Goal: Task Accomplishment & Management: Use online tool/utility

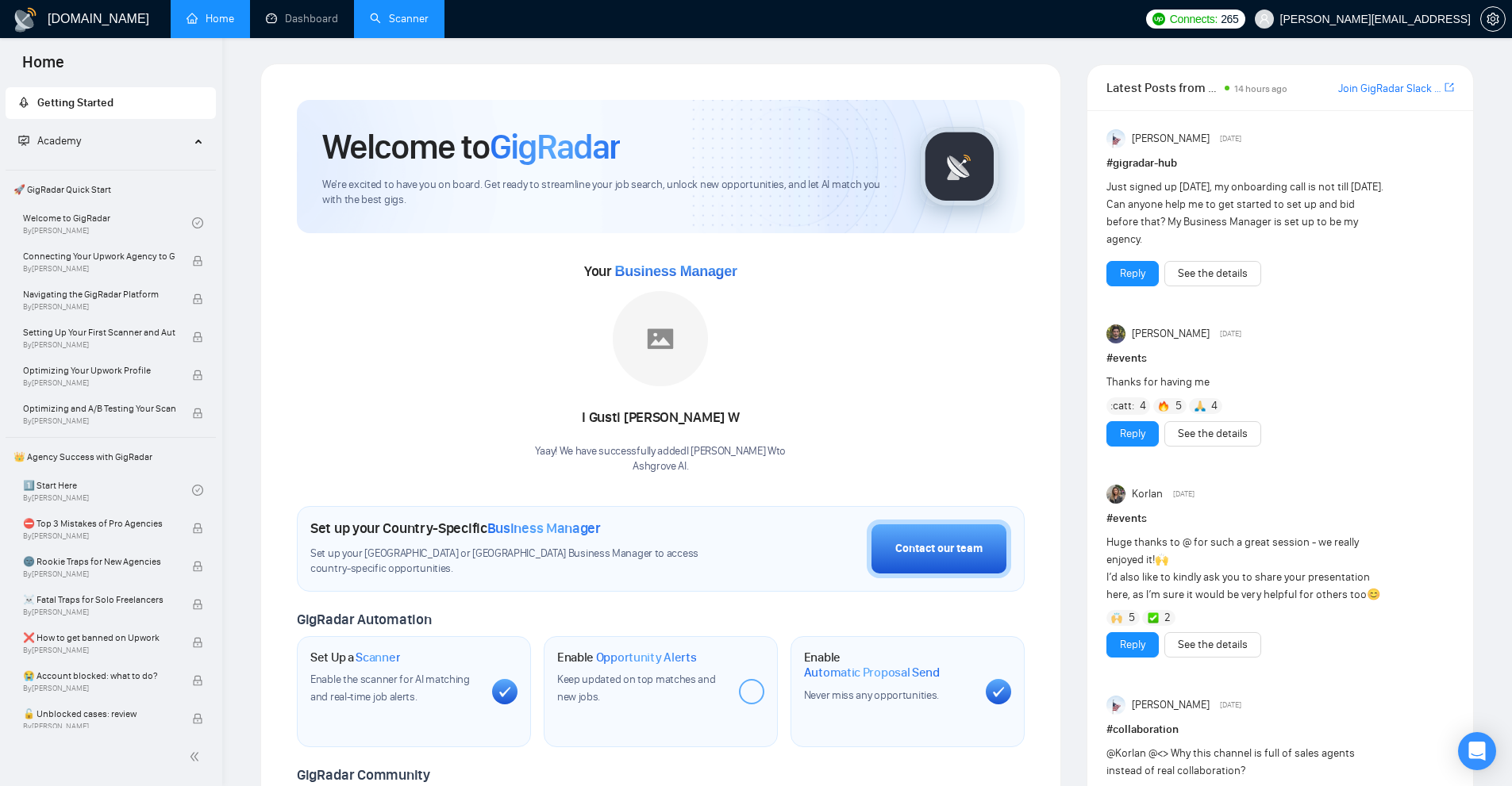
click at [387, 21] on link "Scanner" at bounding box center [400, 18] width 59 height 14
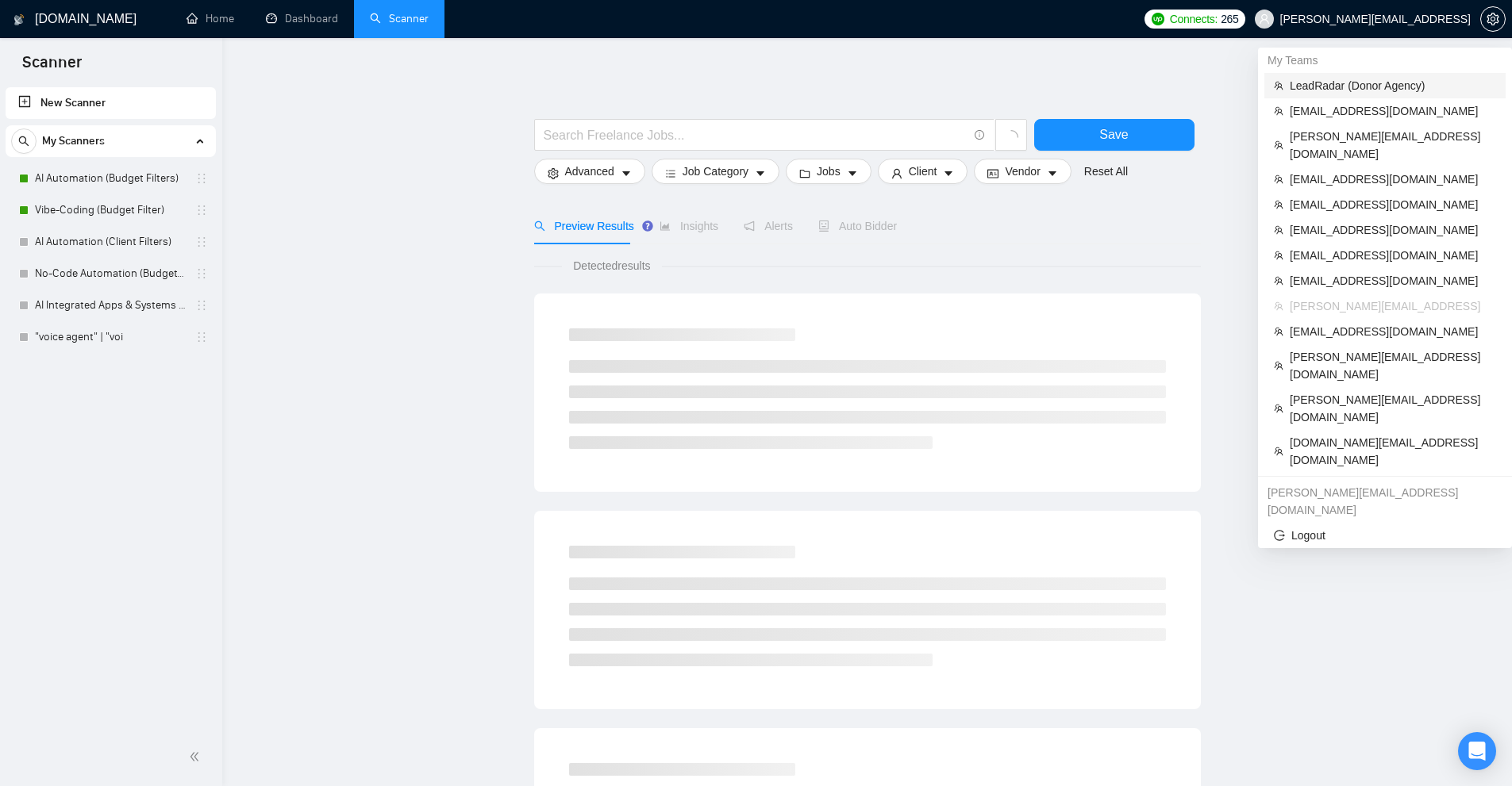
click at [1350, 86] on span "LeadRadar (Donor Agency)" at bounding box center [1393, 86] width 206 height 17
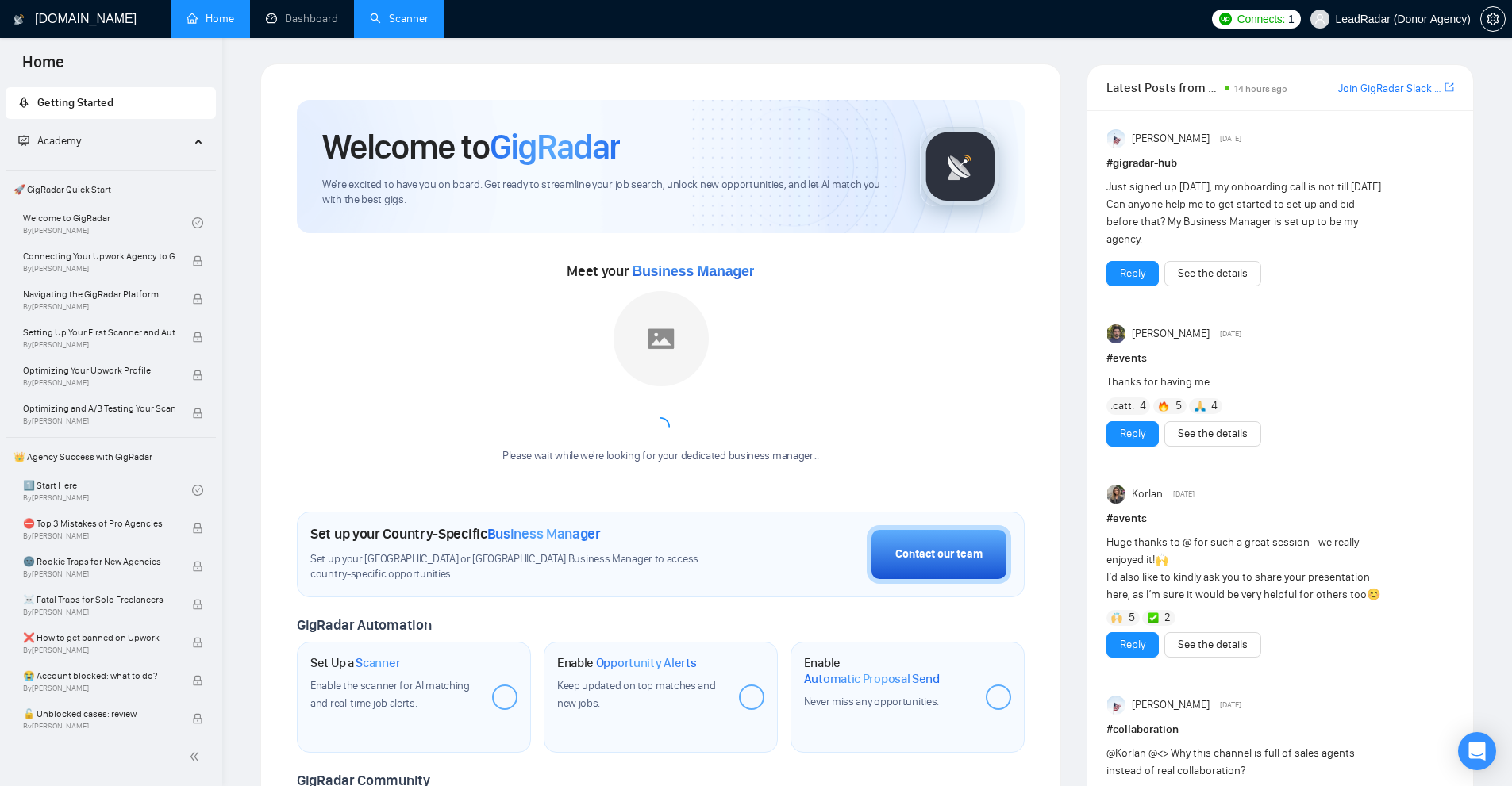
click at [391, 12] on link "Scanner" at bounding box center [400, 18] width 59 height 14
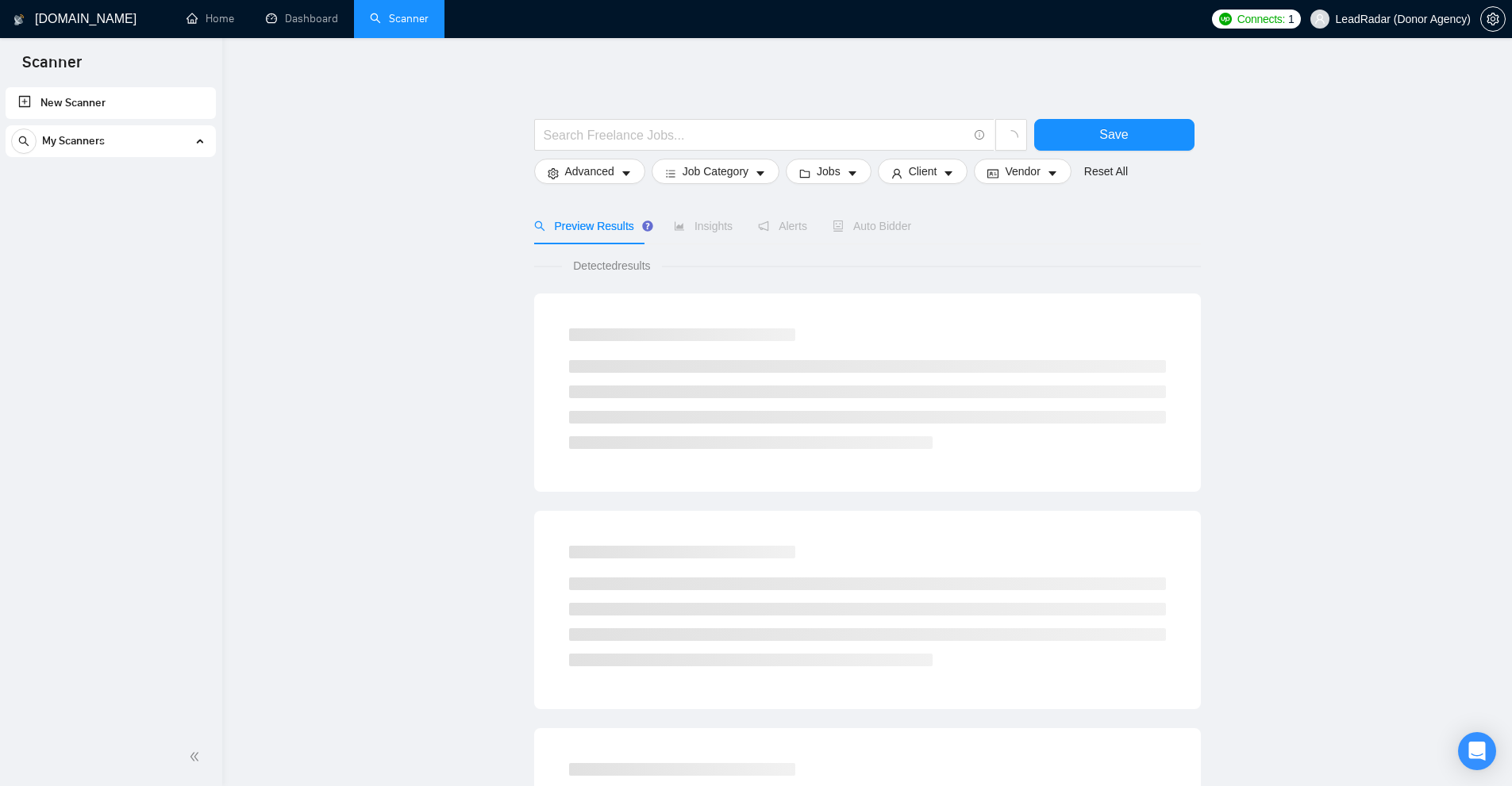
click at [198, 159] on div "My Scanners" at bounding box center [110, 144] width 210 height 38
click at [209, 144] on div "My Scanners" at bounding box center [110, 141] width 199 height 31
click at [202, 144] on div "My Scanners" at bounding box center [110, 141] width 199 height 31
click at [176, 95] on link "New Scanner" at bounding box center [110, 103] width 185 height 31
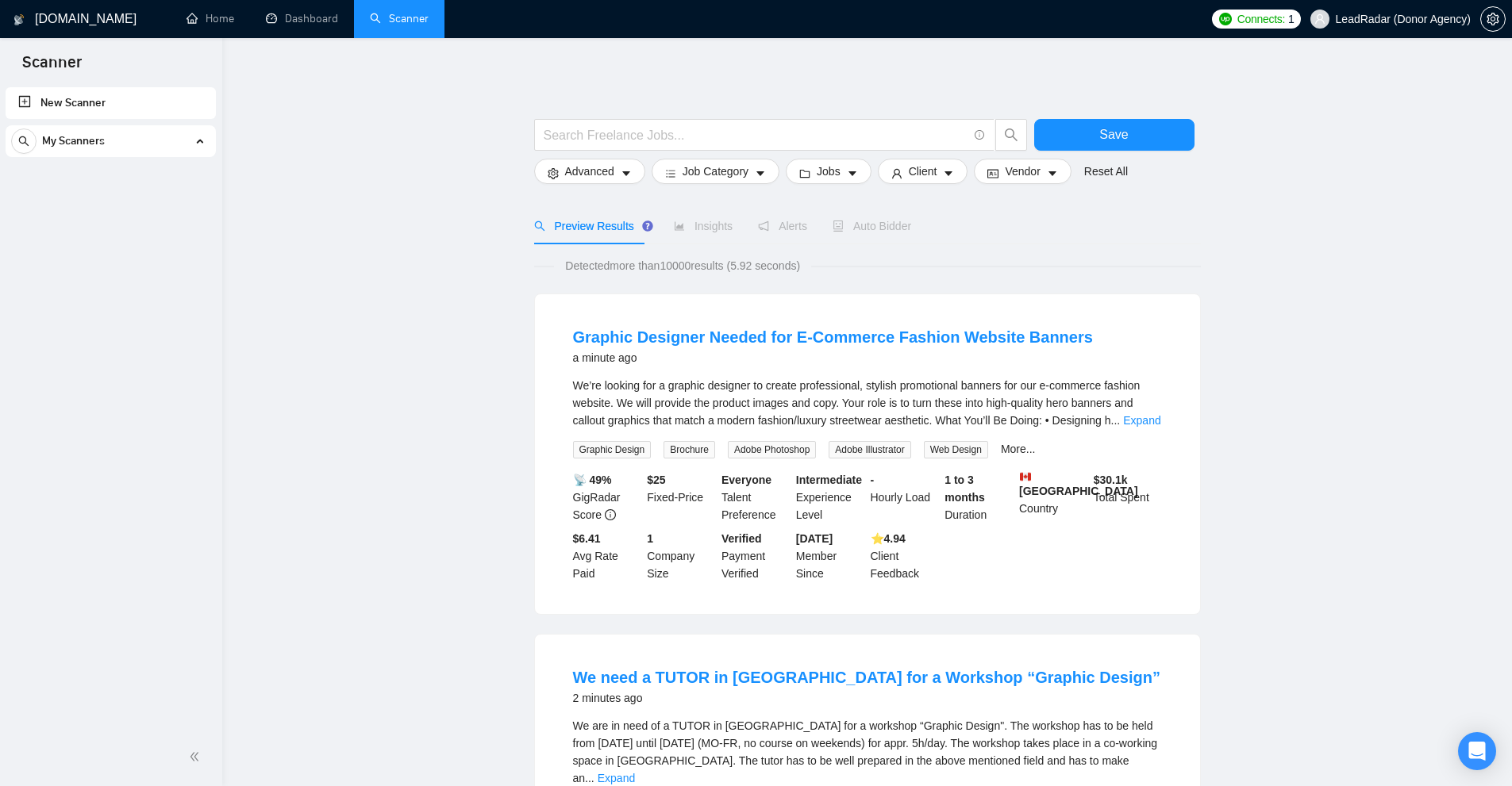
click at [141, 94] on link "New Scanner" at bounding box center [110, 103] width 185 height 31
click at [878, 143] on input "text" at bounding box center [756, 135] width 424 height 20
paste input "(YouTube | "You Tube" | "YT") (ad | ads | (advert*) | (campaign*) | "pay per cl…"
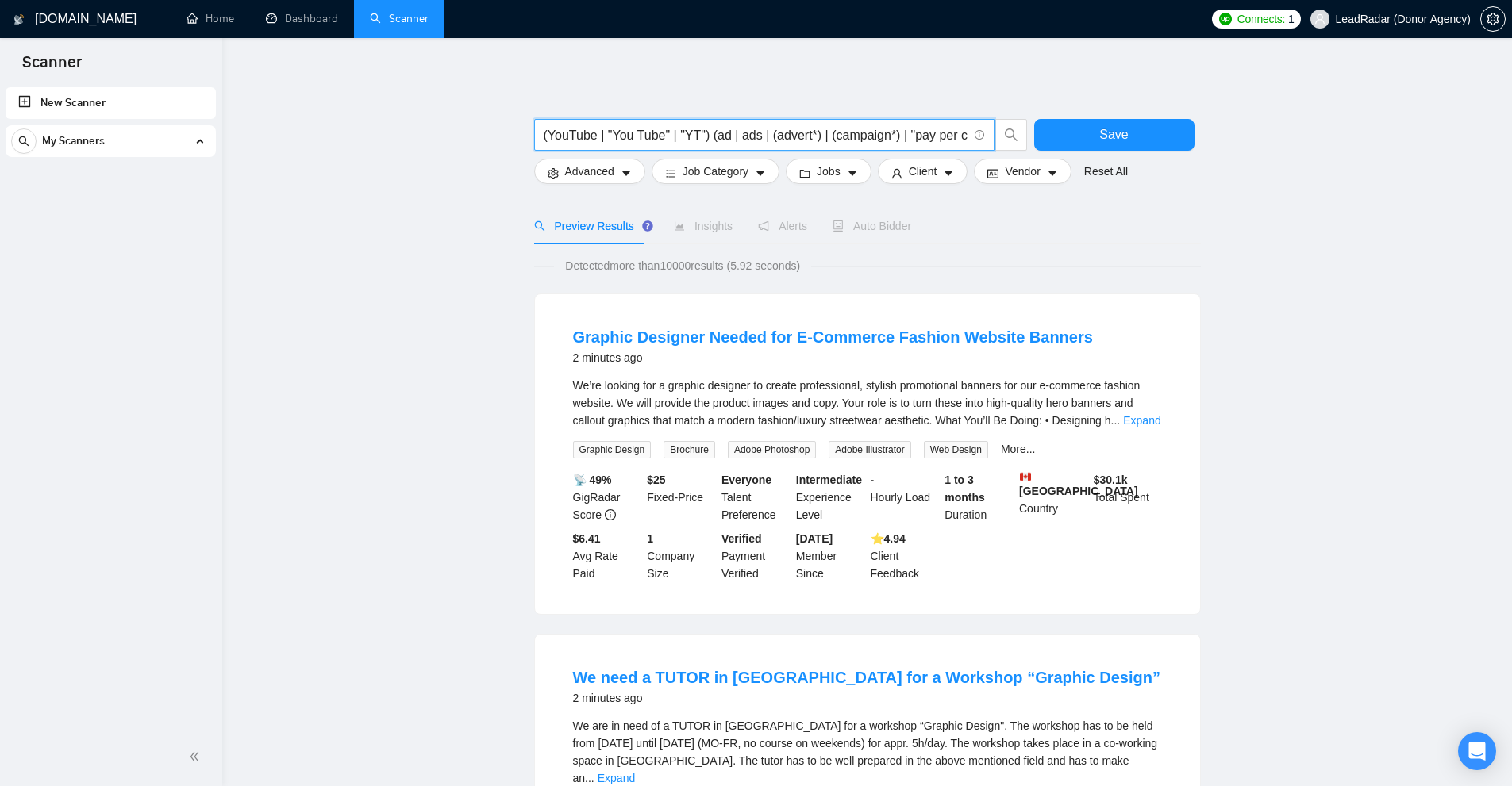
scroll to position [0, 142]
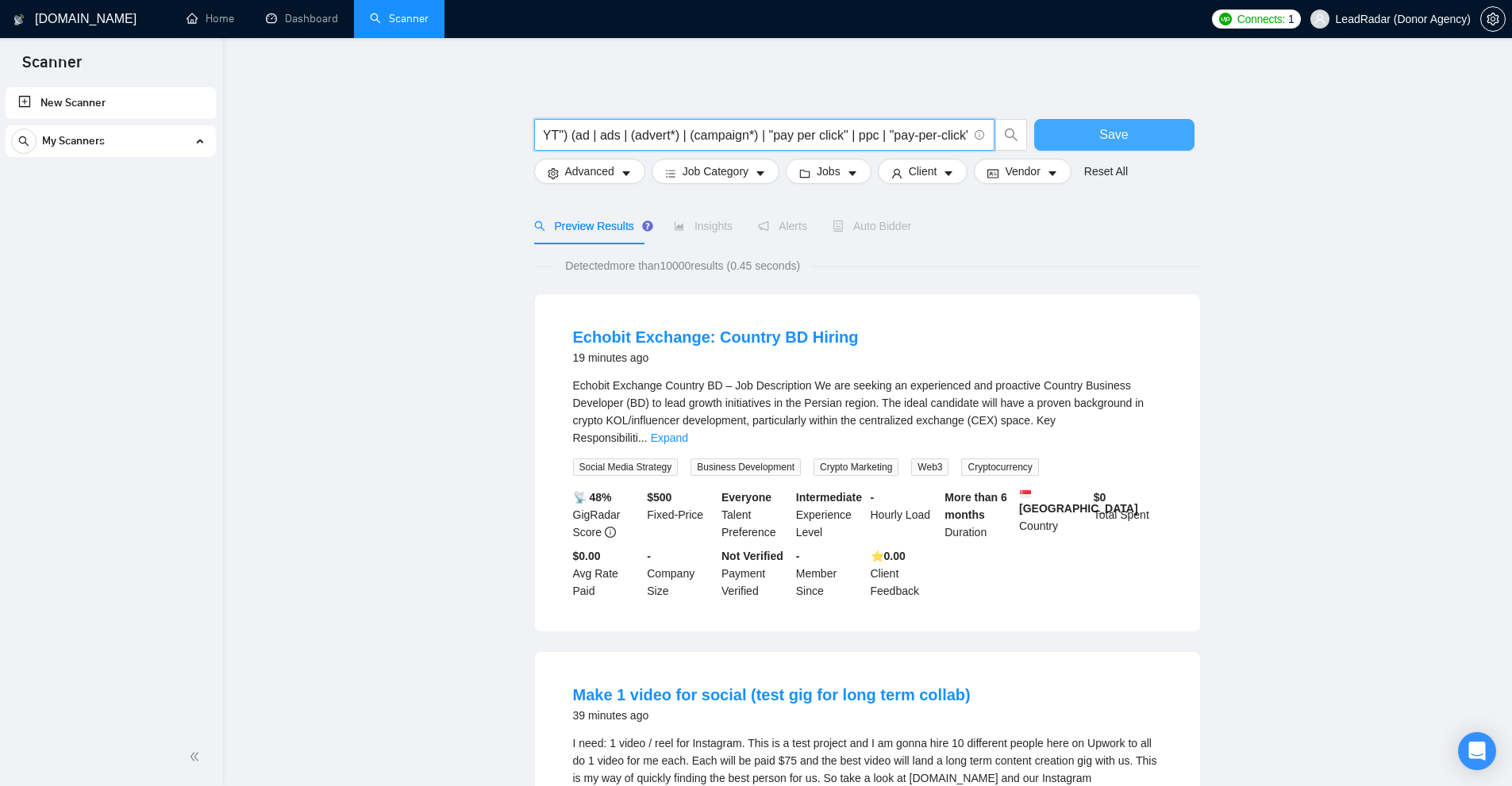
type input "(YouTube | "You Tube" | "YT") (ad | ads | (advert*) | (campaign*) | "pay per cl…"
click at [1085, 137] on button "Save" at bounding box center [1114, 134] width 160 height 31
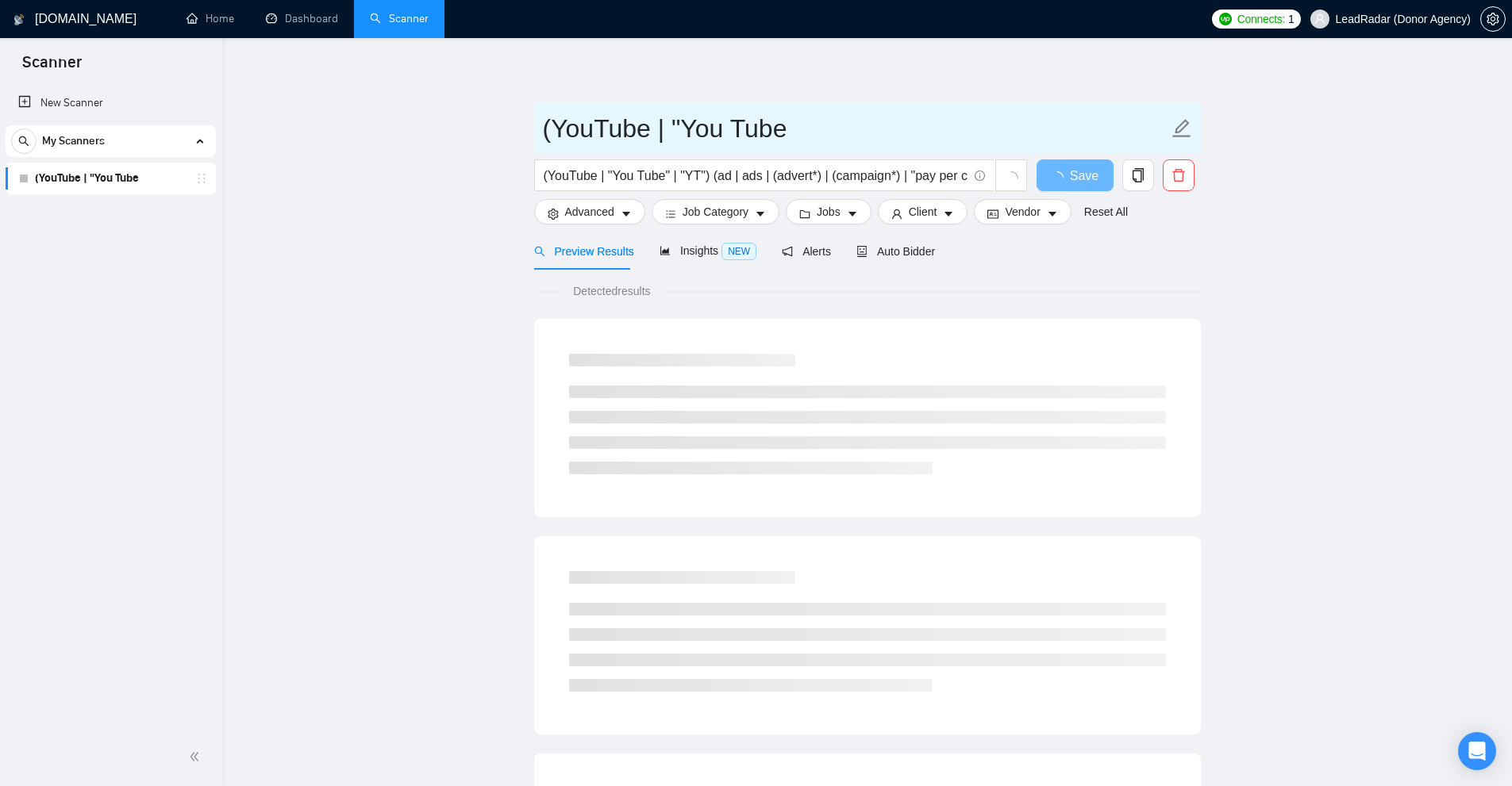
click at [670, 121] on input "(YouTube | "You Tube" at bounding box center [855, 128] width 625 height 40
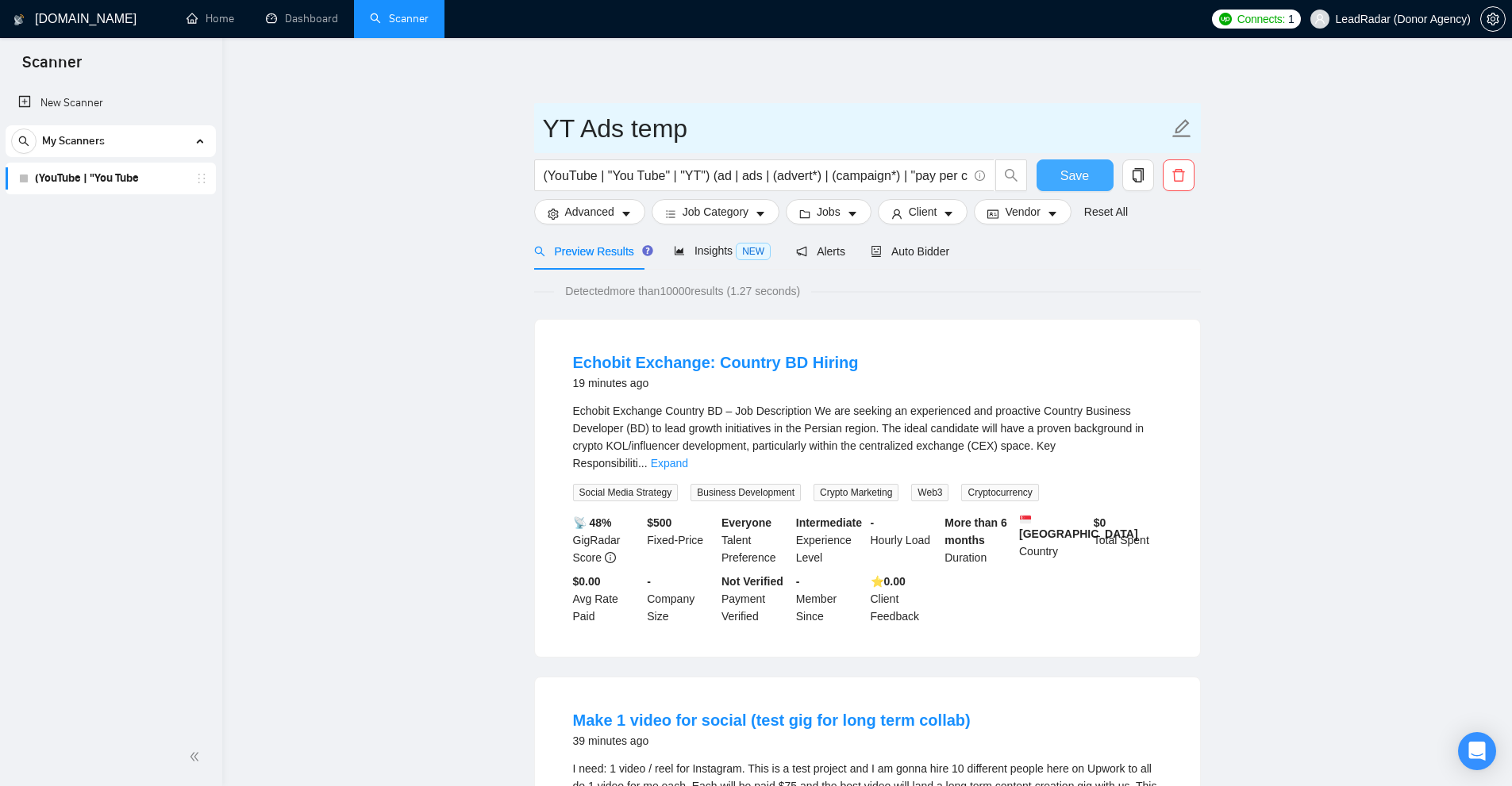
type input "YT Ads temp"
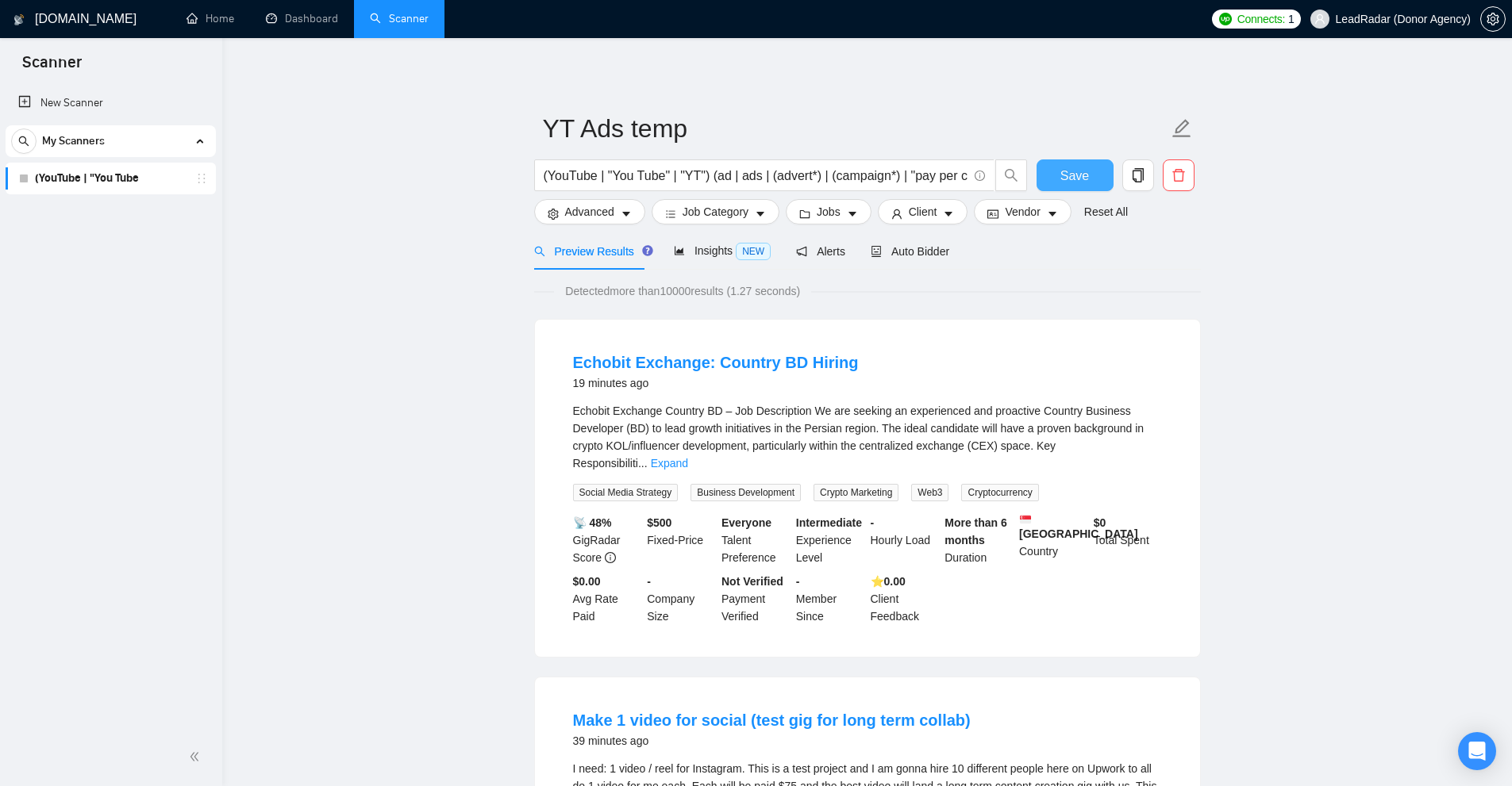
click at [1076, 181] on span "Save" at bounding box center [1075, 176] width 29 height 20
click at [102, 93] on link "New Scanner" at bounding box center [110, 103] width 185 height 31
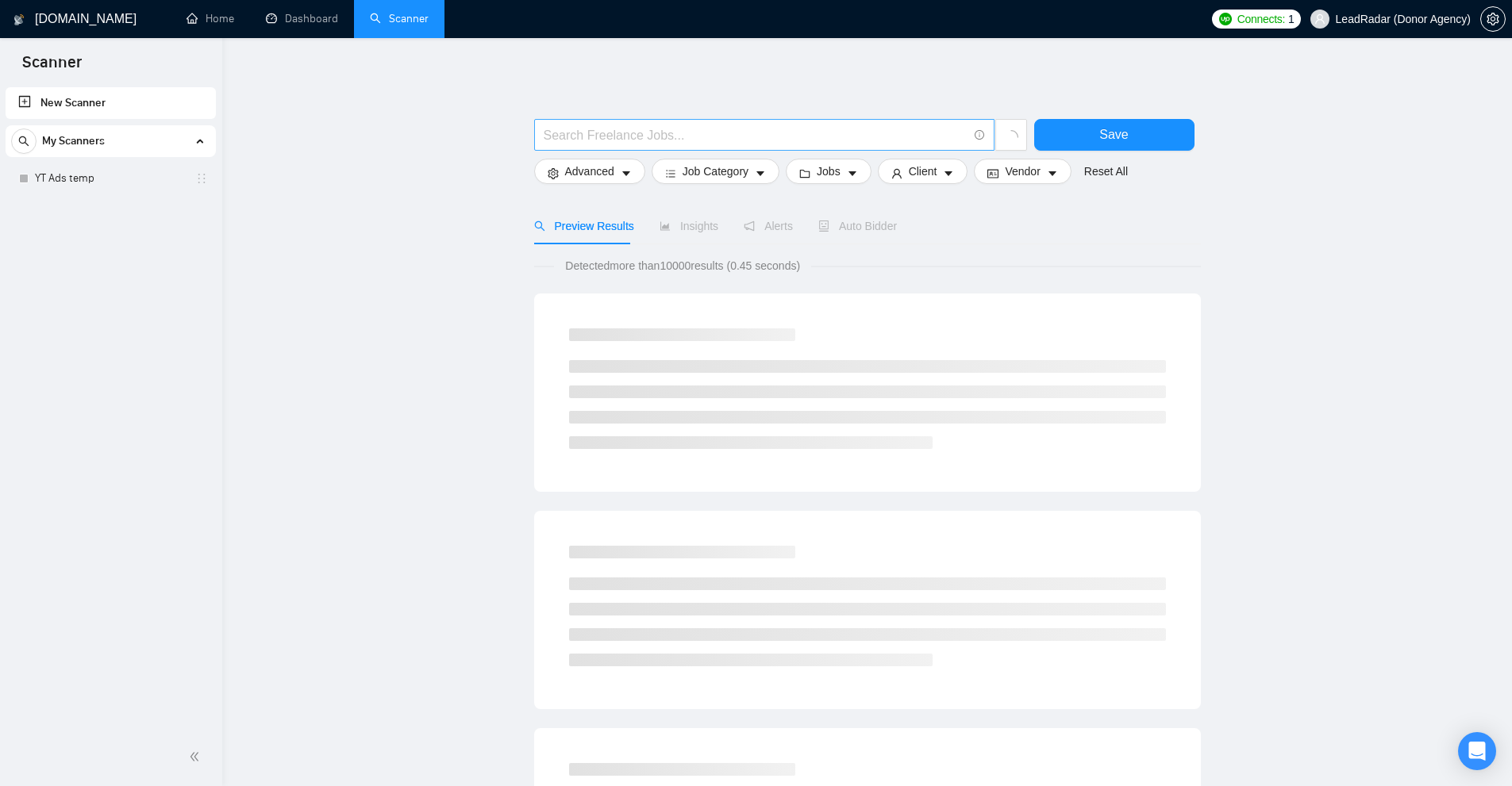
click at [785, 141] on input "text" at bounding box center [756, 135] width 424 height 20
paste input "(facebook | "face book" | FB | Meta | Instagram | IG) ((campaign*) | ad | ads |…"
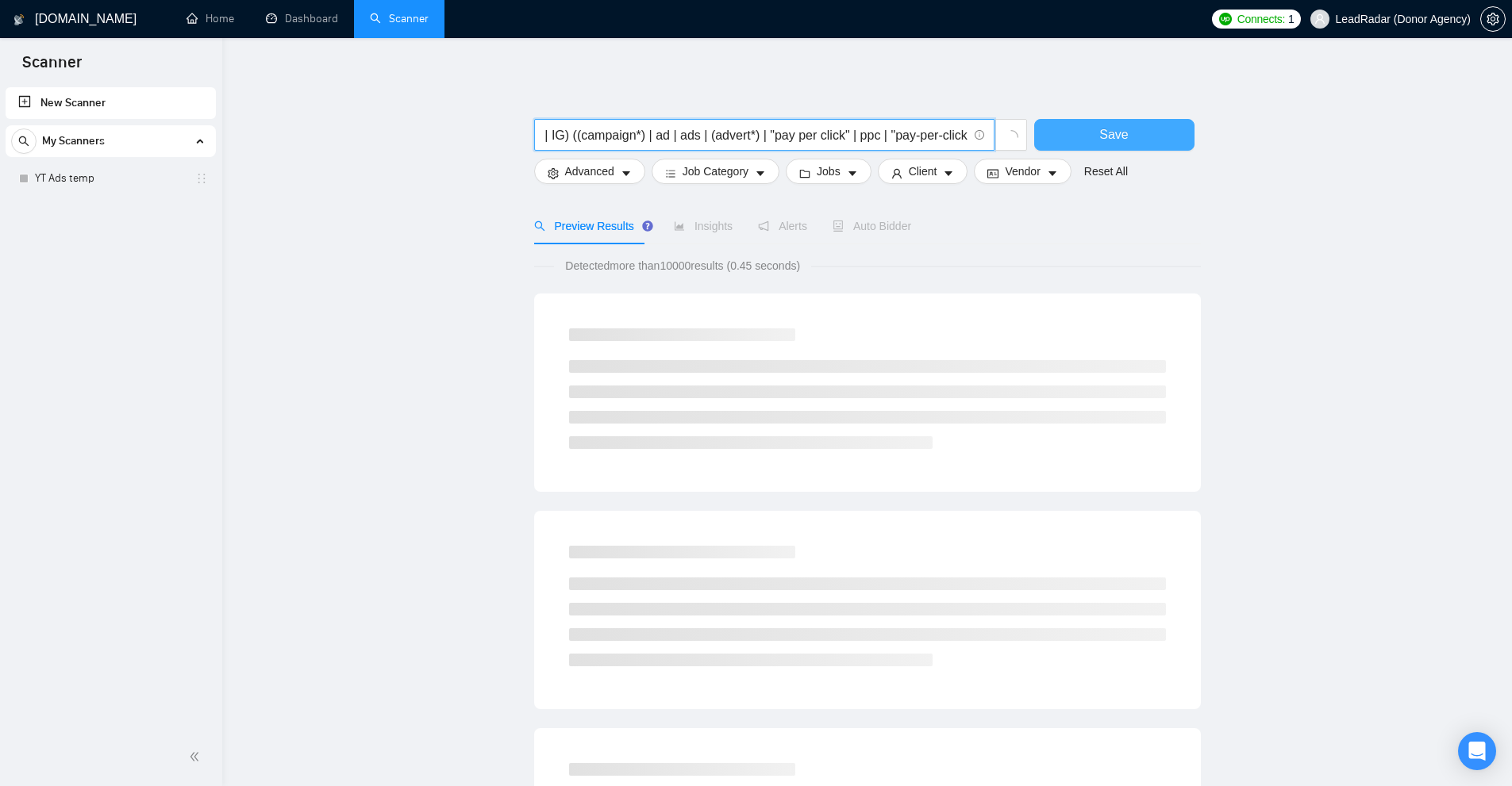
type input "(facebook | "face book" | FB | Meta | Instagram | IG) ((campaign*) | ad | ads |…"
click at [1083, 141] on button "Save" at bounding box center [1114, 134] width 160 height 31
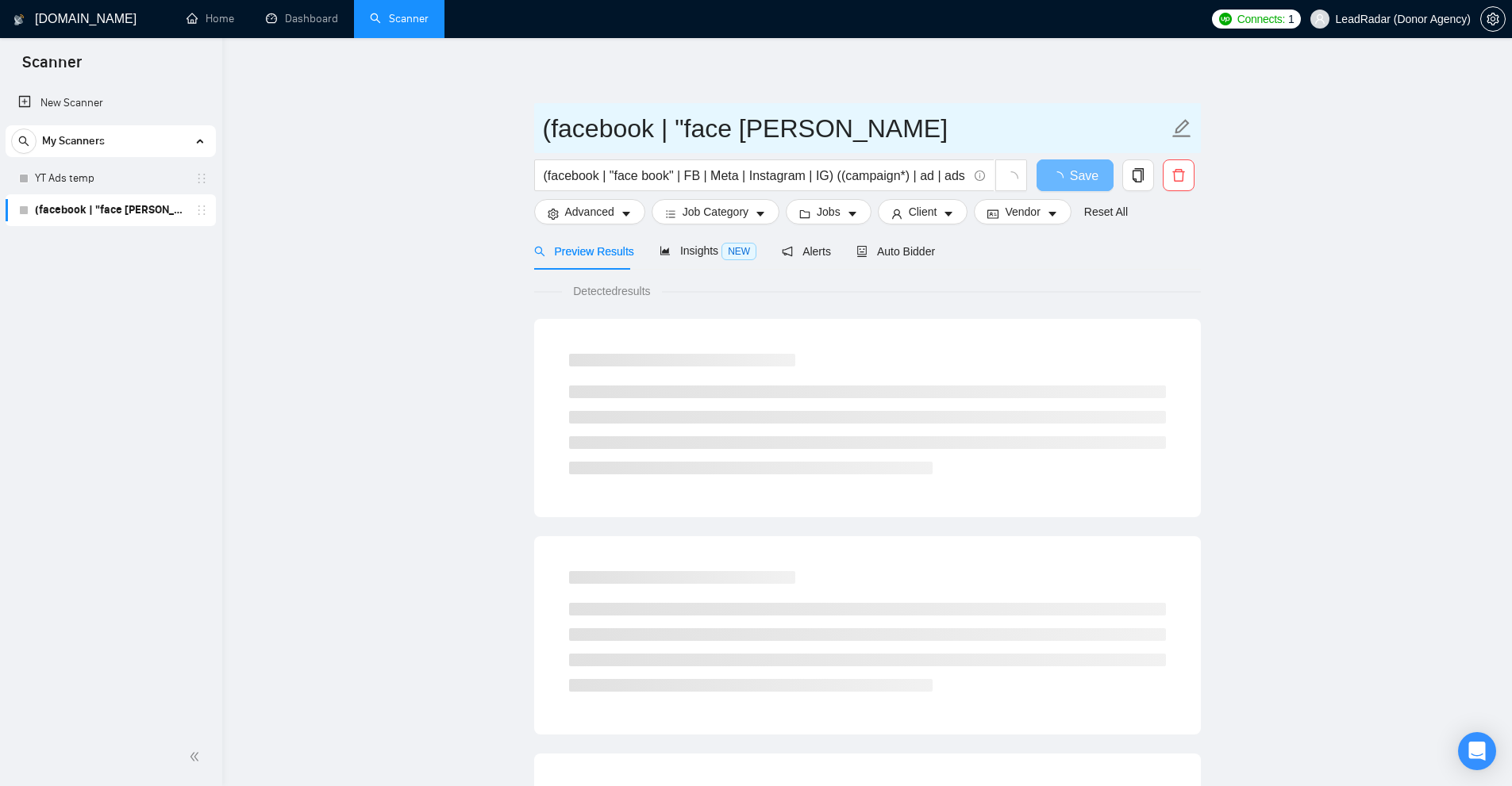
click at [634, 119] on input "(facebook | "face [PERSON_NAME]" at bounding box center [855, 128] width 625 height 40
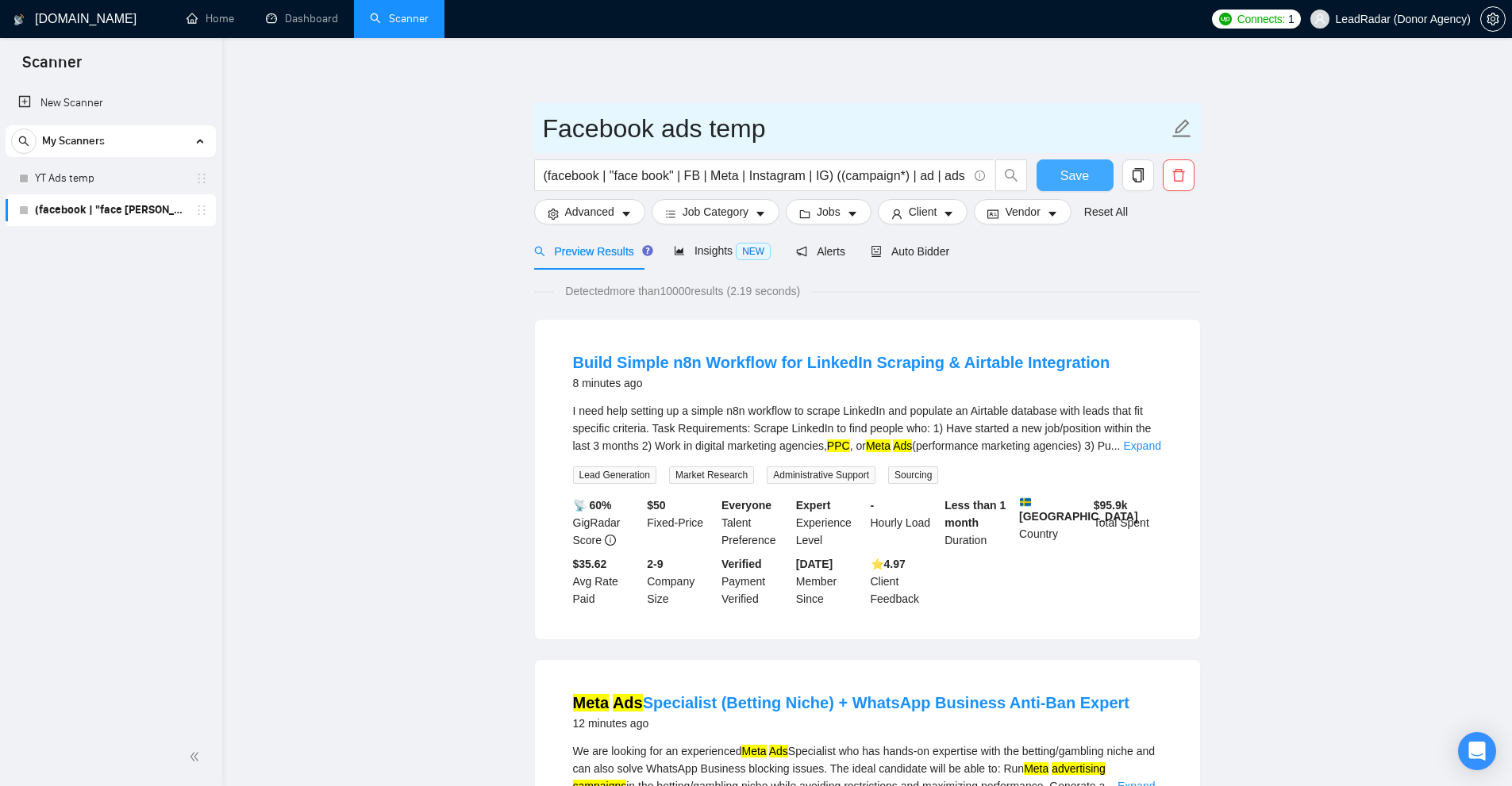
type input "Facebook ads temp"
click at [1053, 172] on button "Save" at bounding box center [1076, 175] width 77 height 31
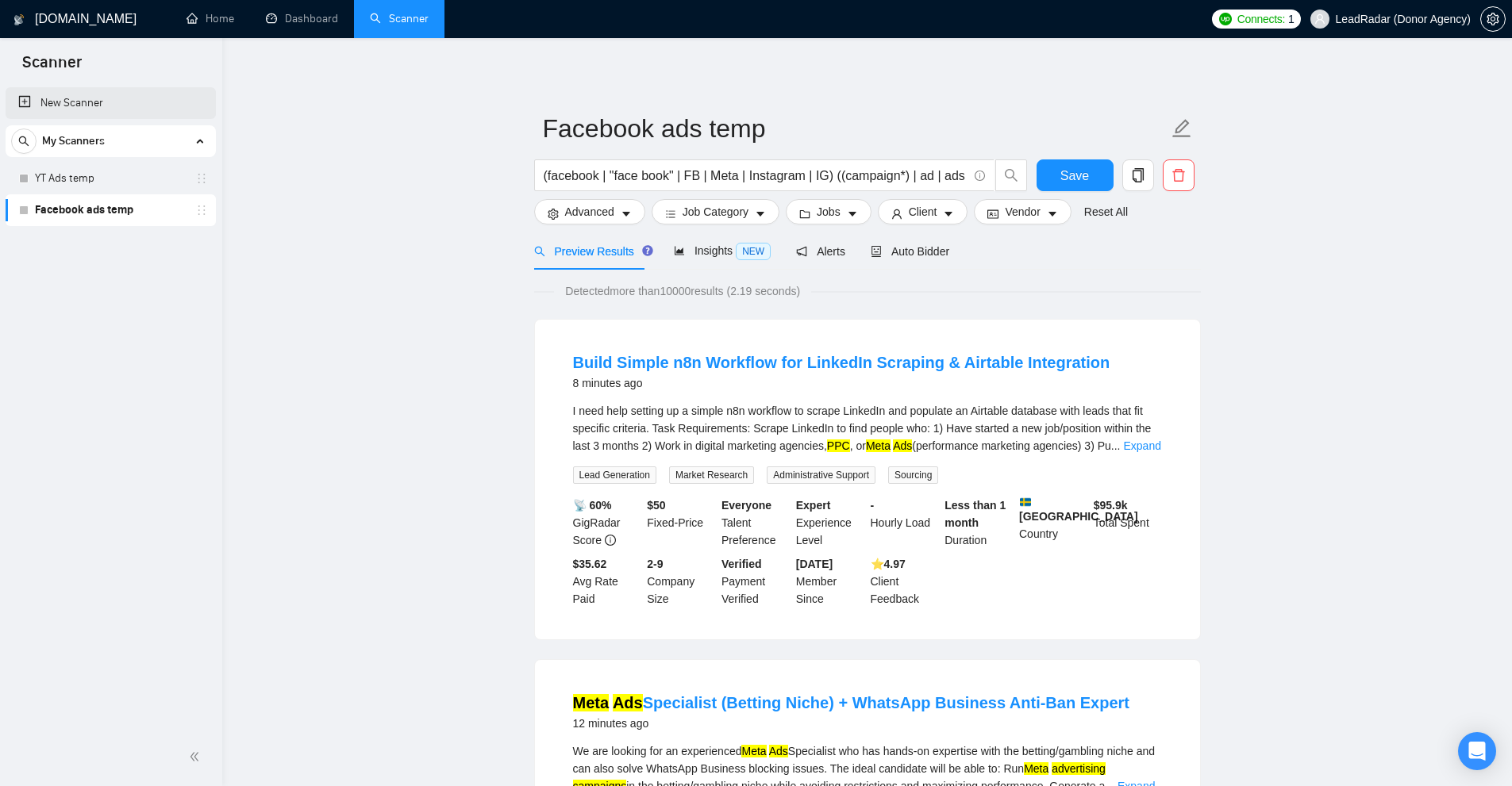
click at [169, 114] on link "New Scanner" at bounding box center [110, 103] width 185 height 31
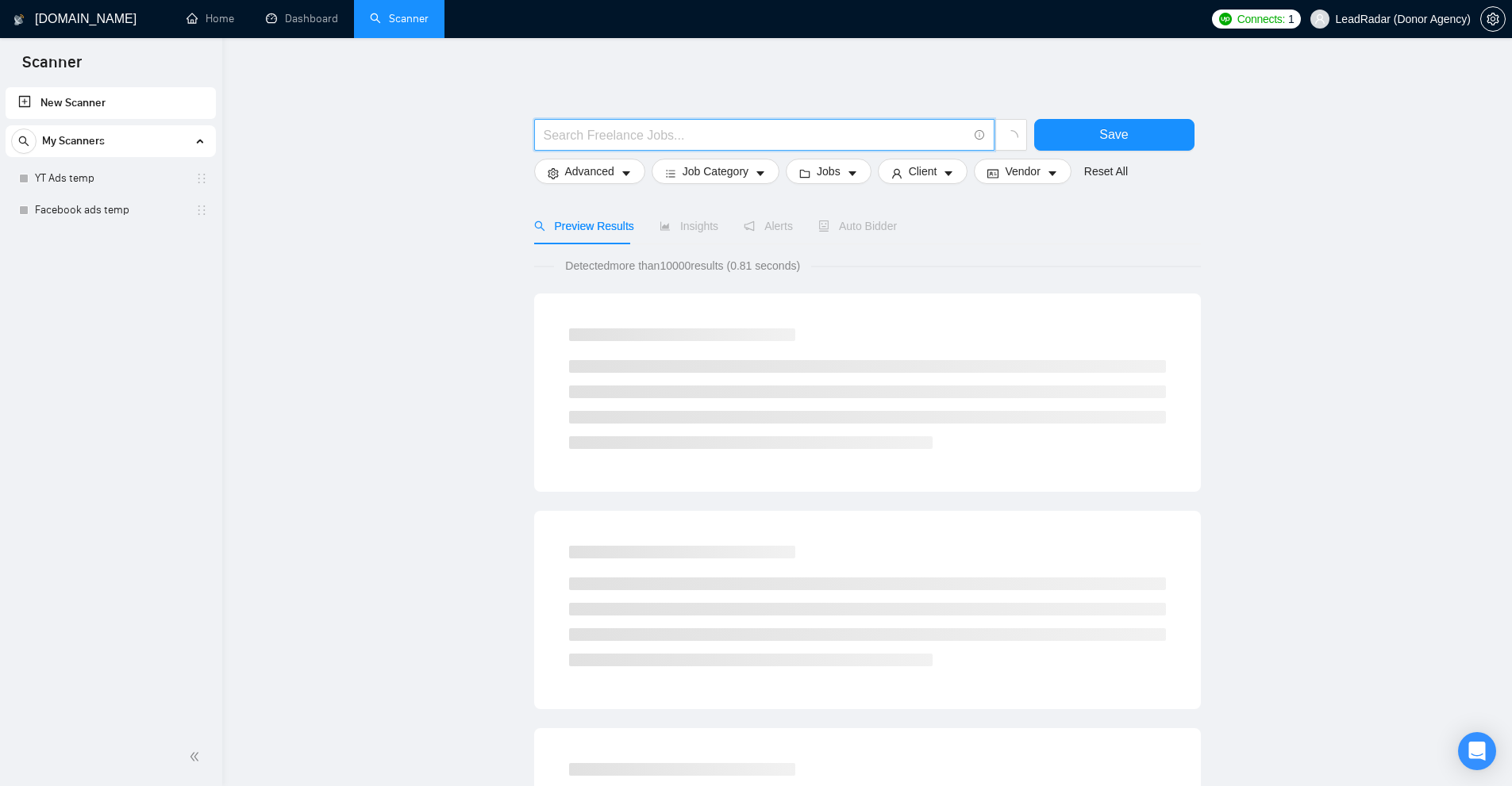
click at [680, 133] on input "text" at bounding box center [756, 135] width 424 height 20
paste input "google (ad | ads | (advert*) | adwords | "ad words" | (campaign*) | "pay per cl…"
type input "google (ad | ads | (advert*) | adwords | "ad words" | (campaign*) | "pay per cl…"
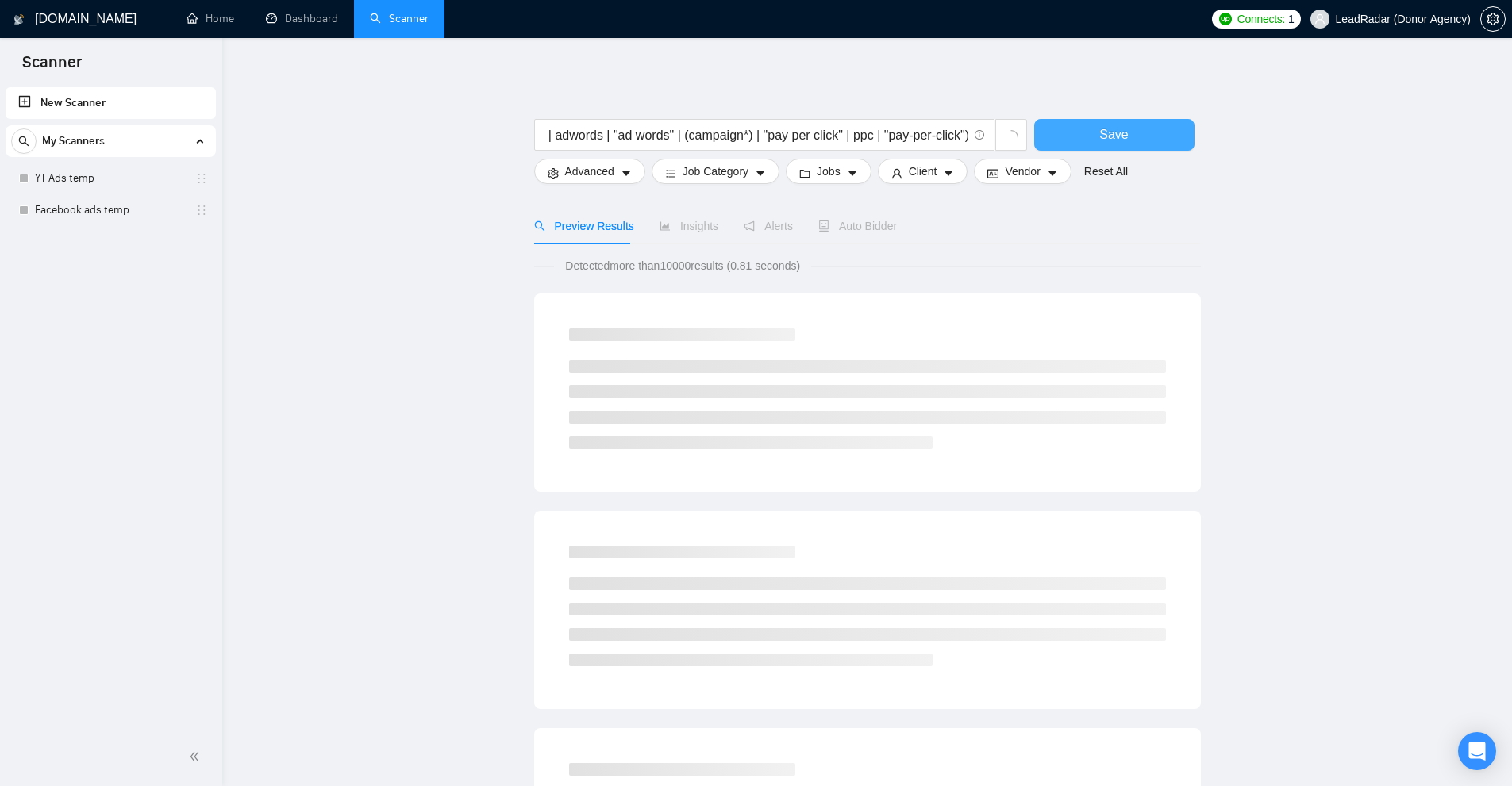
click at [1097, 135] on button "Save" at bounding box center [1114, 134] width 160 height 31
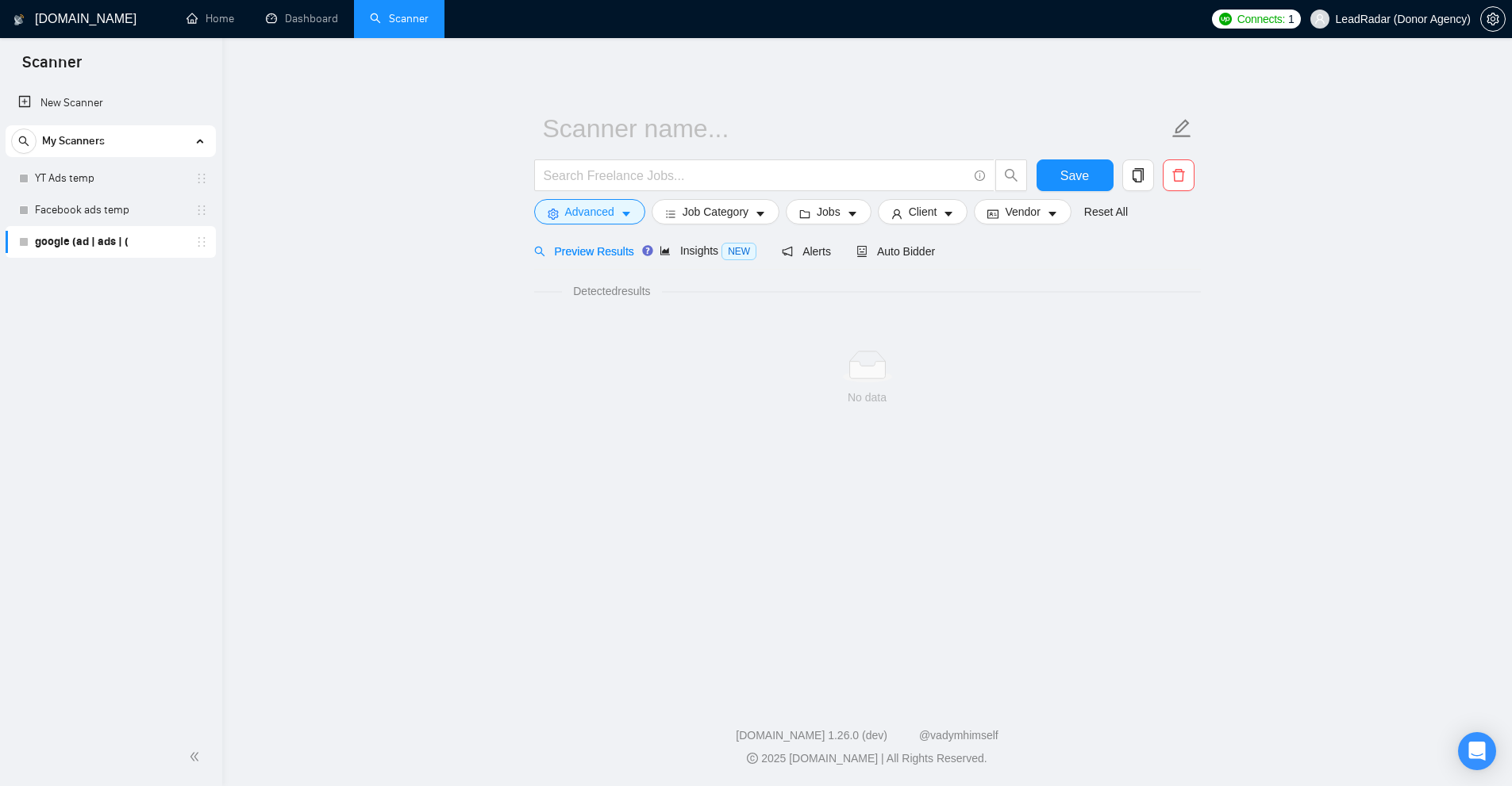
click at [630, 89] on div "Save Advanced Job Category Jobs Client Vendor Reset All Preview Results Insight…" at bounding box center [867, 254] width 667 height 381
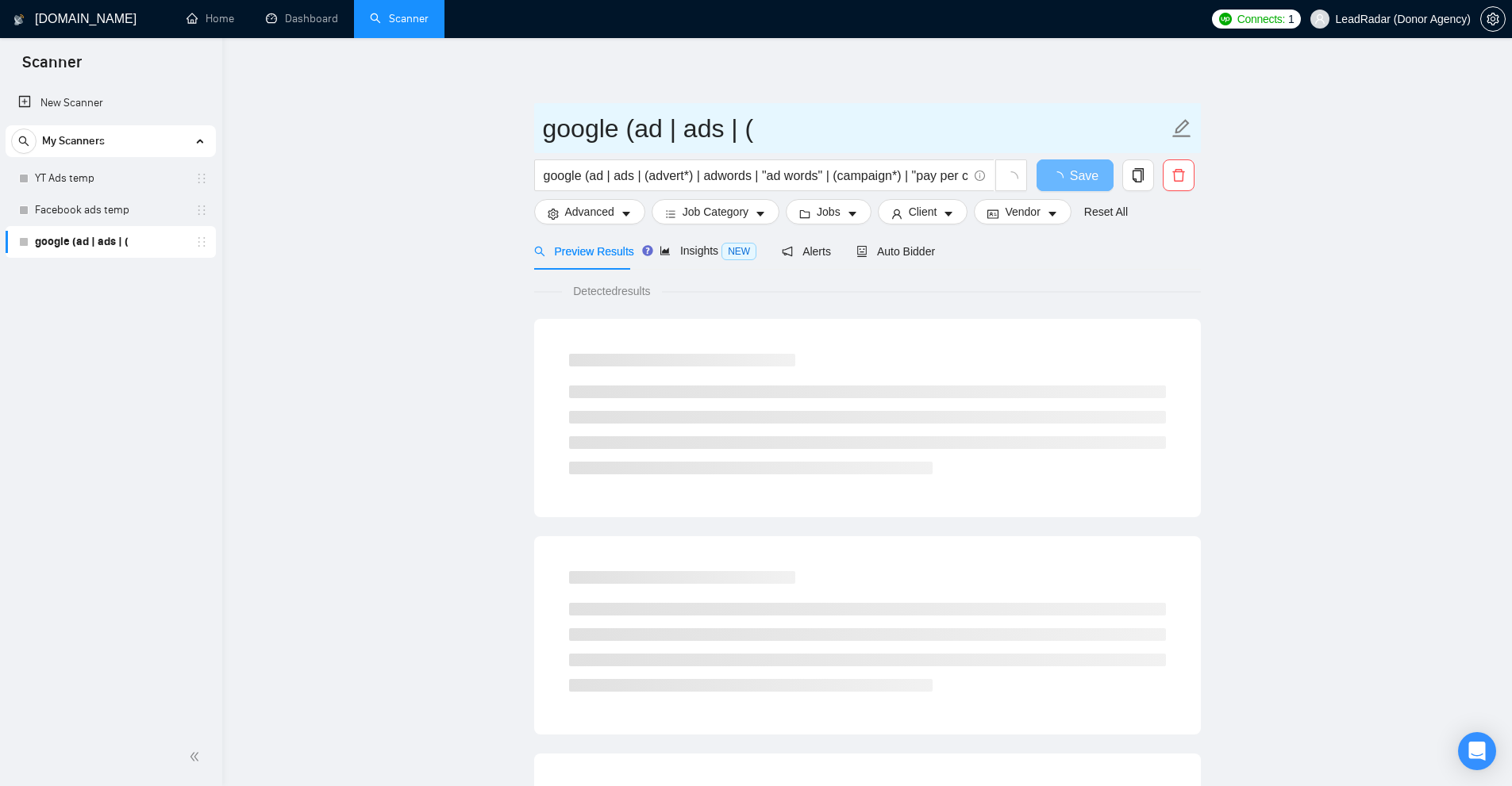
click at [624, 141] on input "google (ad | ads | (" at bounding box center [855, 128] width 625 height 40
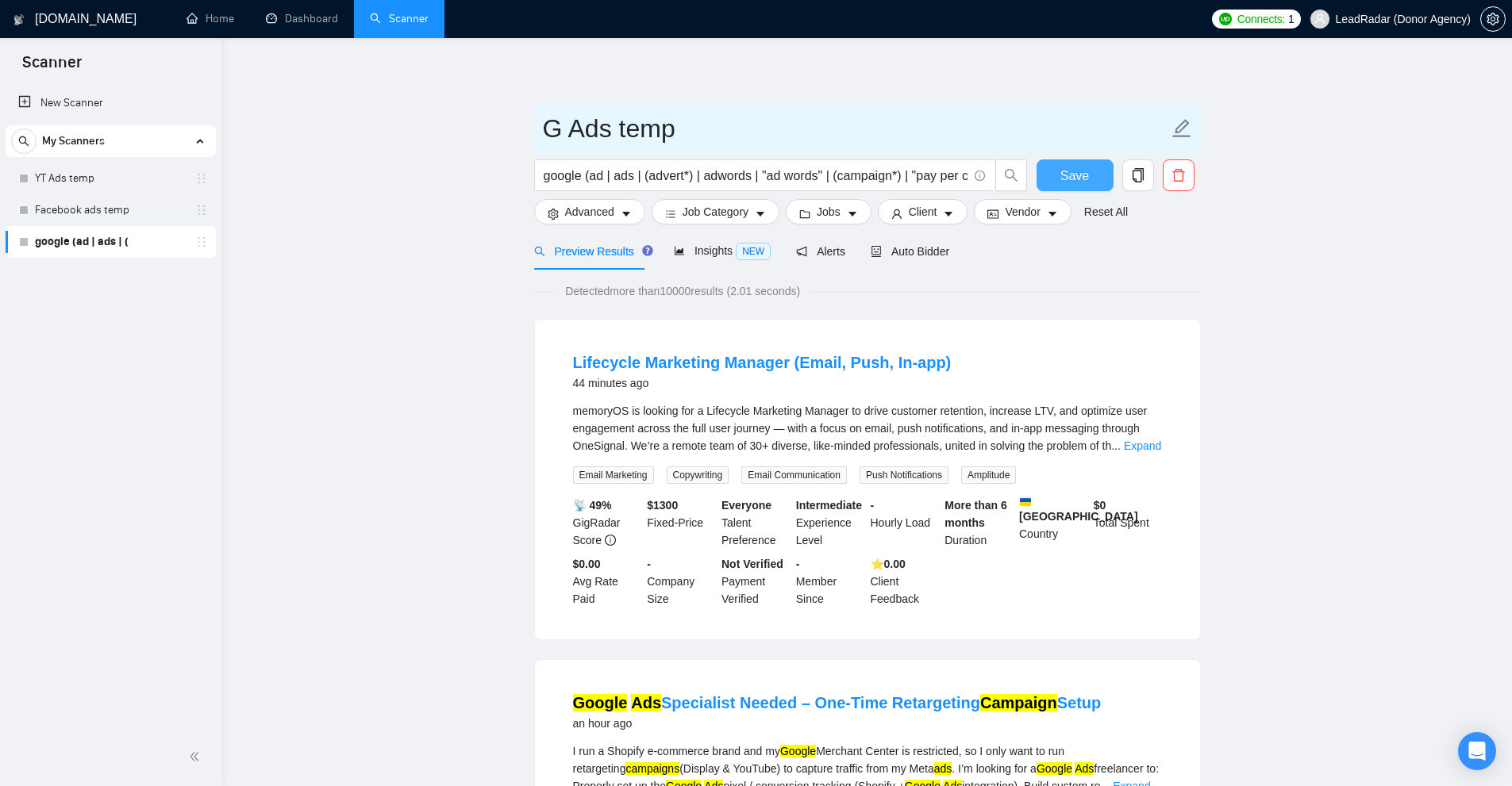
type input "G Ads temp"
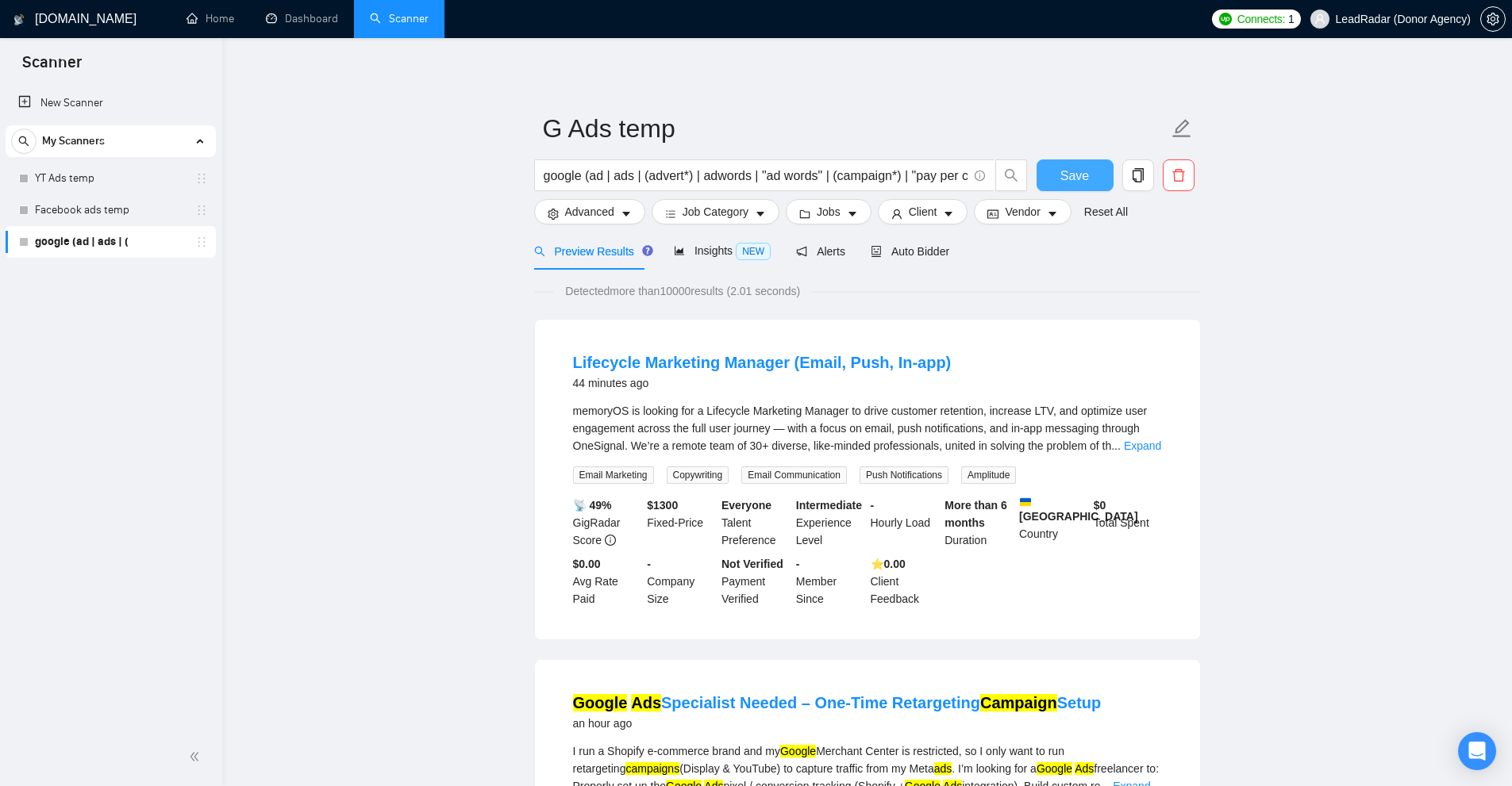
click at [1080, 175] on span "Save" at bounding box center [1075, 176] width 29 height 20
drag, startPoint x: 151, startPoint y: 100, endPoint x: 247, endPoint y: 105, distance: 96.1
click at [151, 100] on link "New Scanner" at bounding box center [110, 103] width 185 height 31
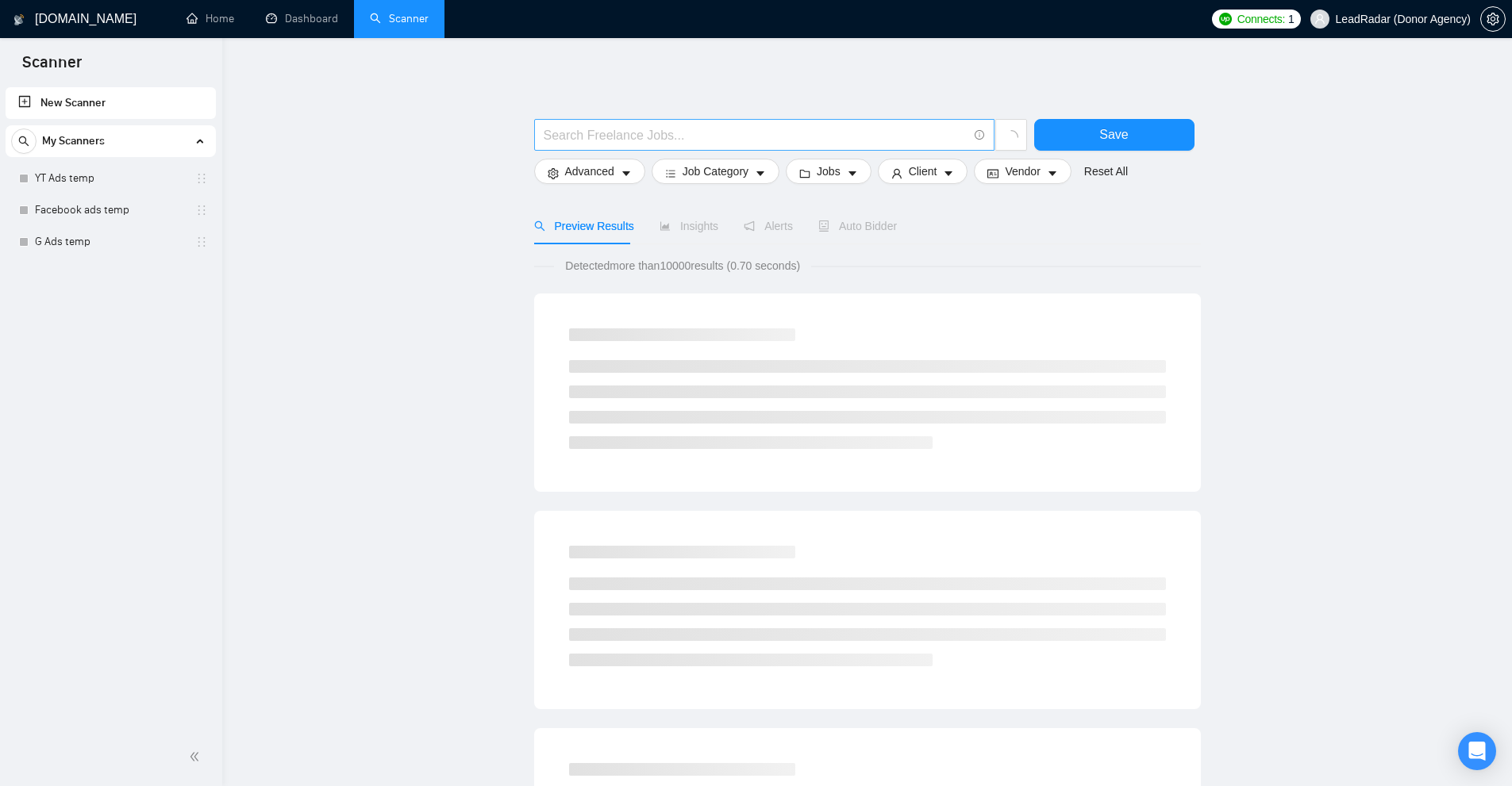
click at [633, 141] on input "text" at bounding box center [756, 135] width 424 height 20
paste input "(SMM | "Social Media" | marketing | paid | "Media buyer") (ad | ads | (advert*)…"
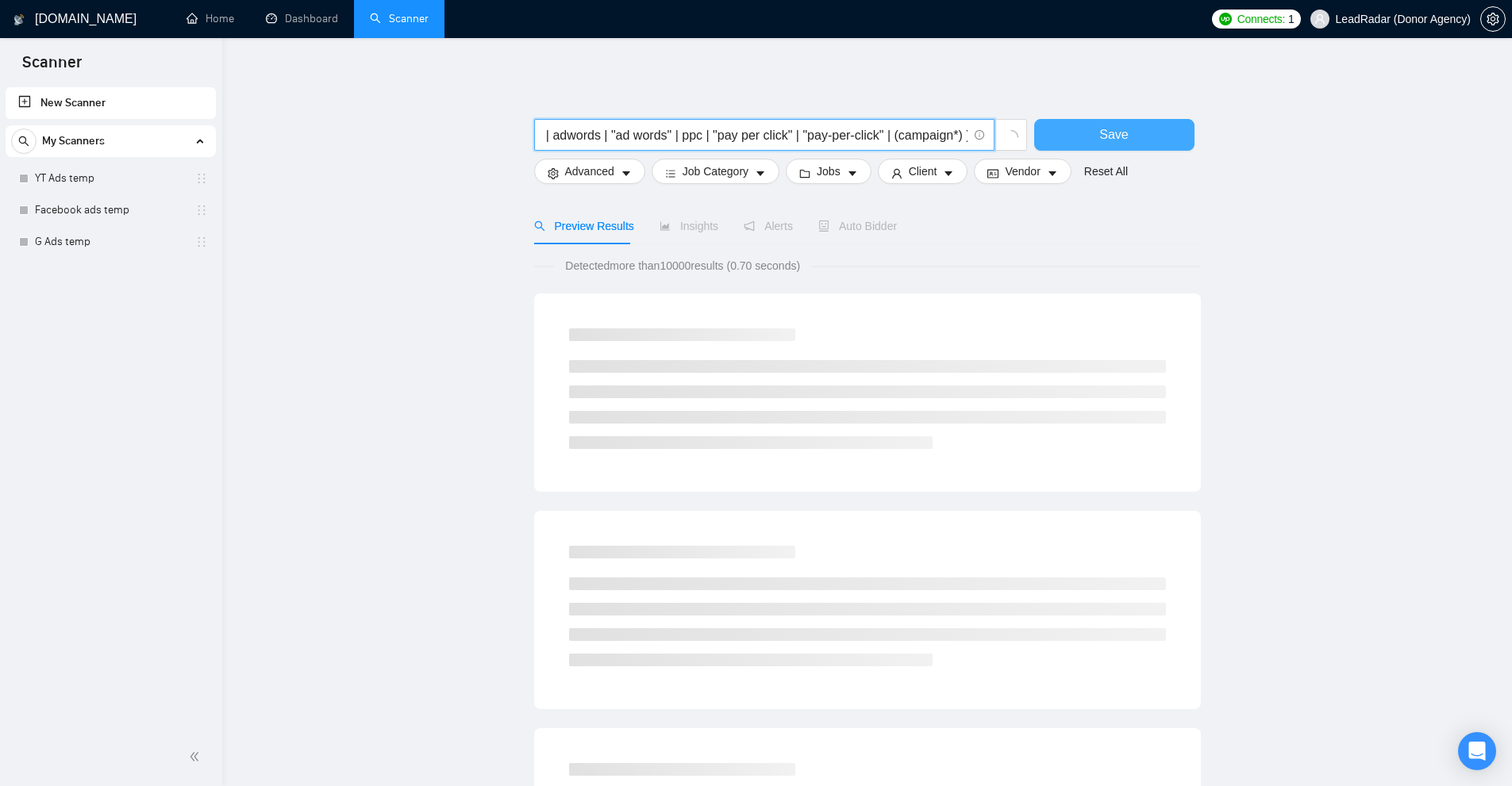
type input "(SMM | "Social Media" | marketing | paid | "Media buyer") (ad | ads | (advert*)…"
click at [1086, 139] on button "Save" at bounding box center [1114, 134] width 160 height 31
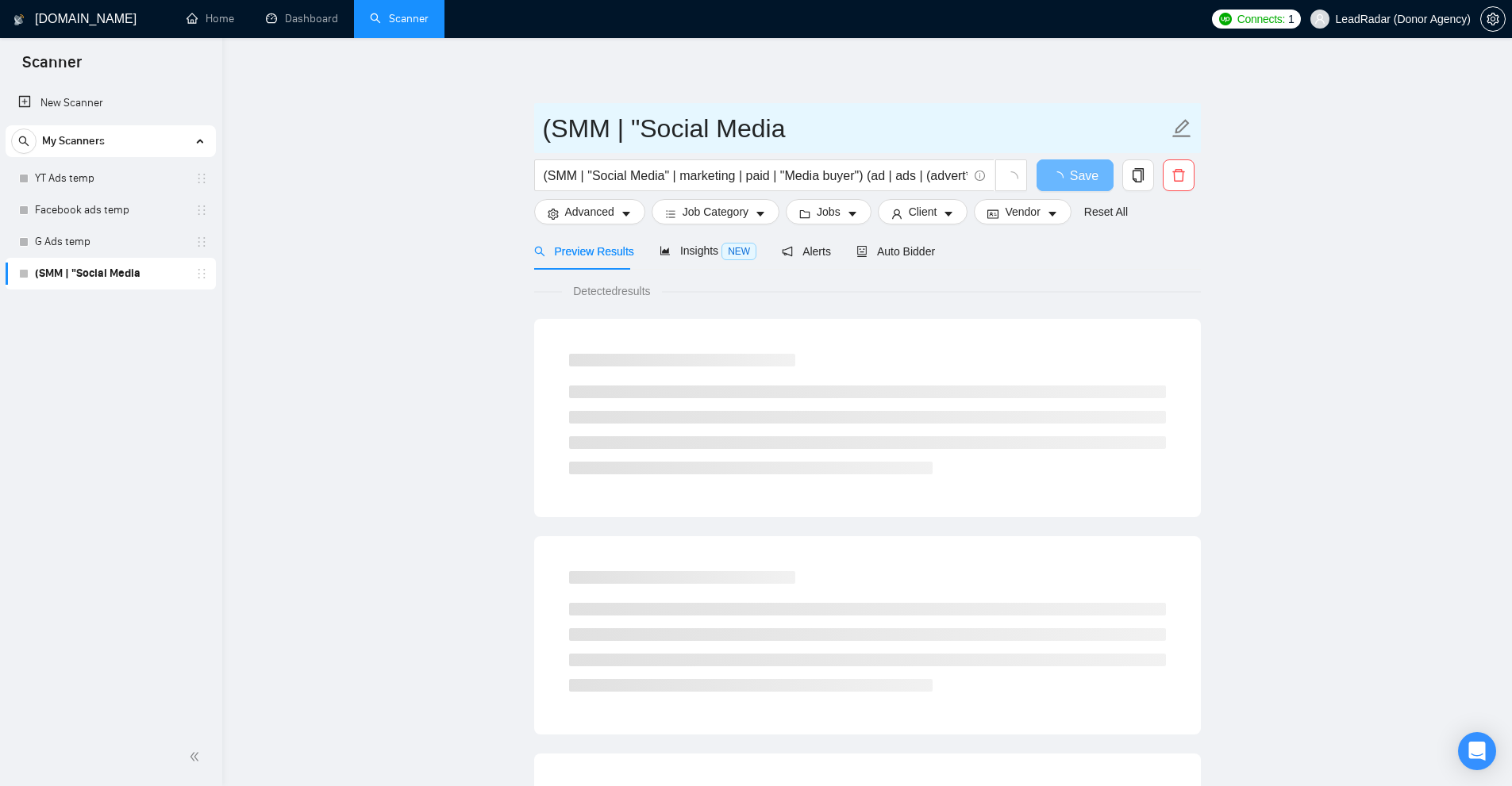
click at [688, 128] on input "(SMM | "Social Media" at bounding box center [855, 128] width 625 height 40
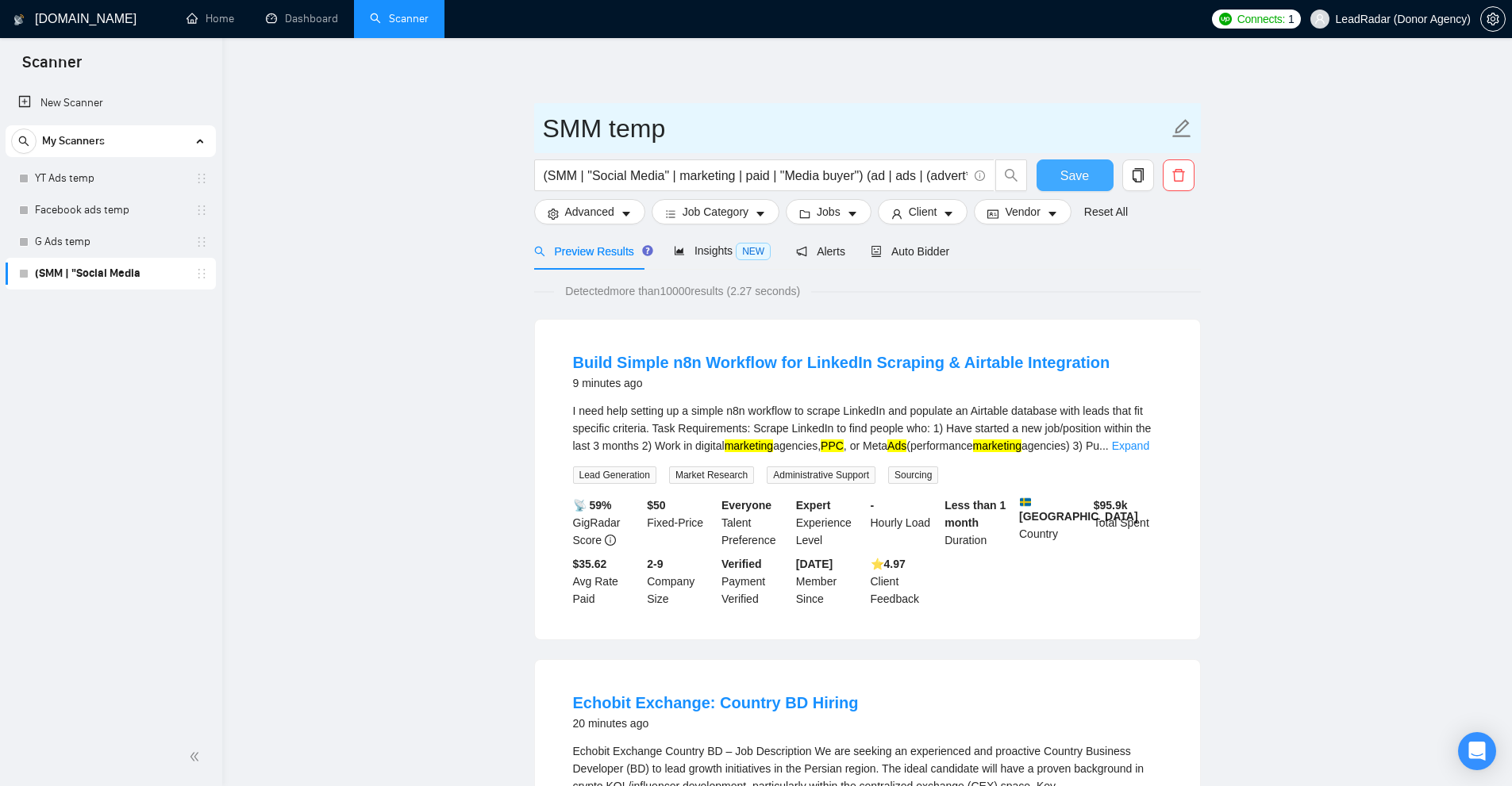
type input "SMM temp"
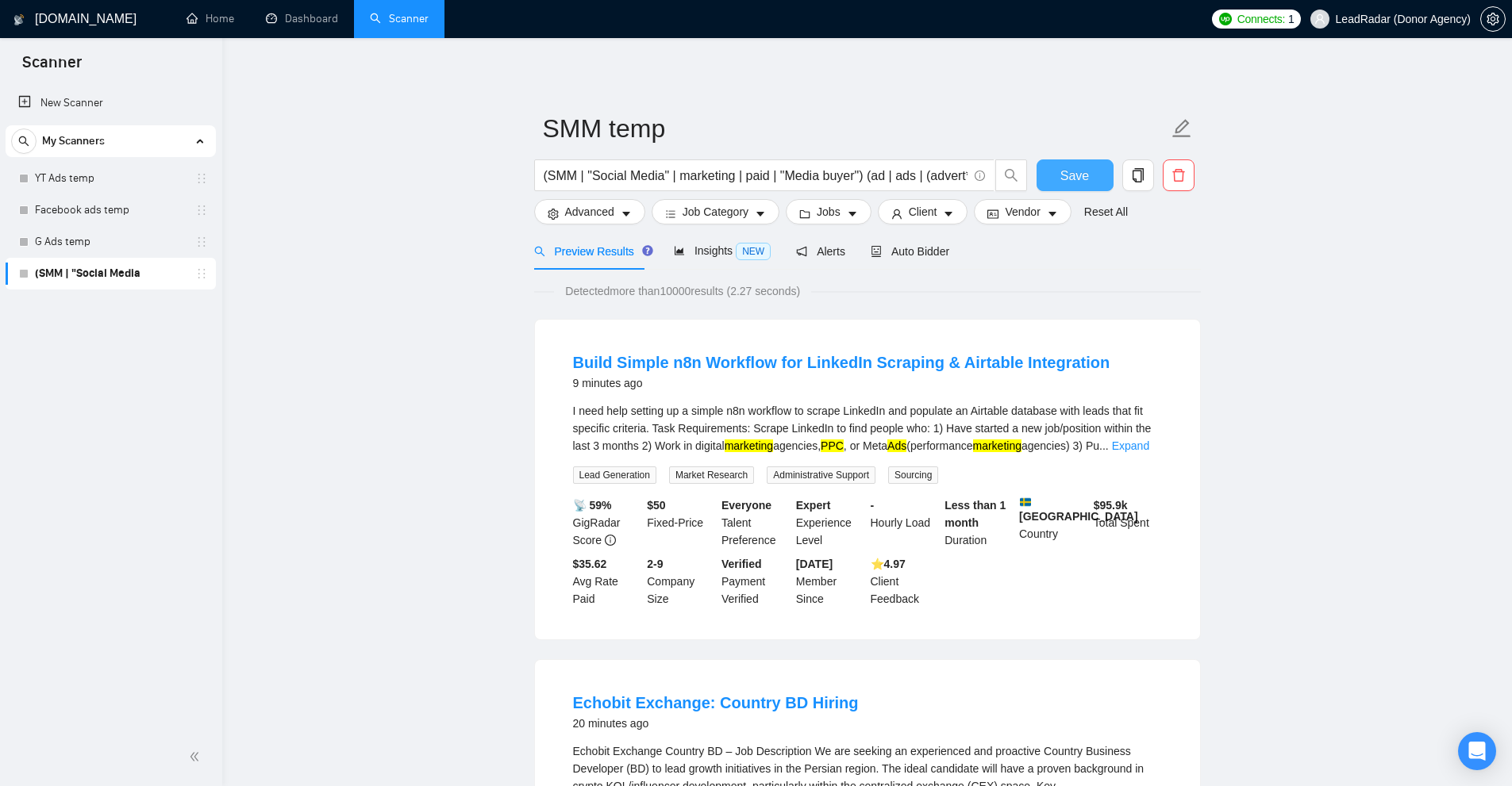
click at [1100, 164] on button "Save" at bounding box center [1076, 175] width 77 height 31
